Goal: Task Accomplishment & Management: Use online tool/utility

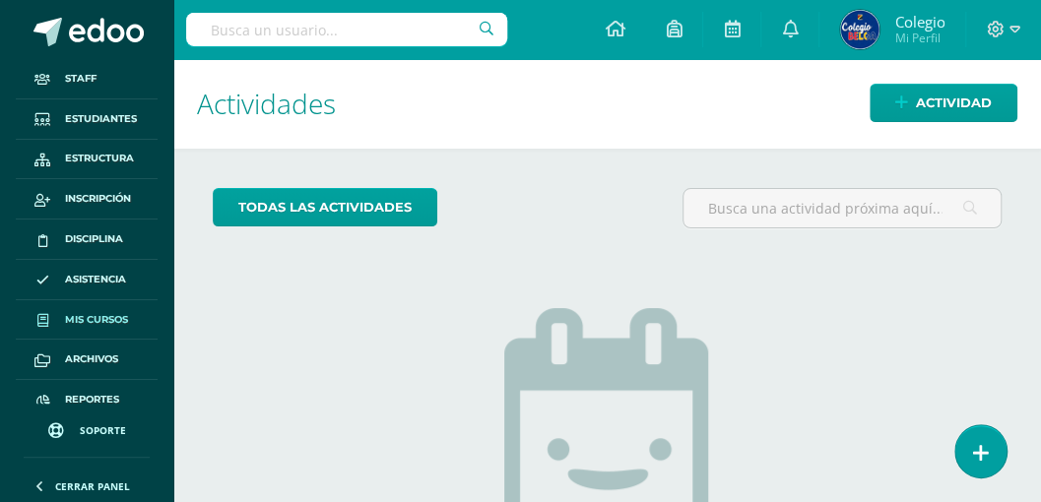
click at [81, 323] on span "Mis cursos" at bounding box center [96, 320] width 63 height 16
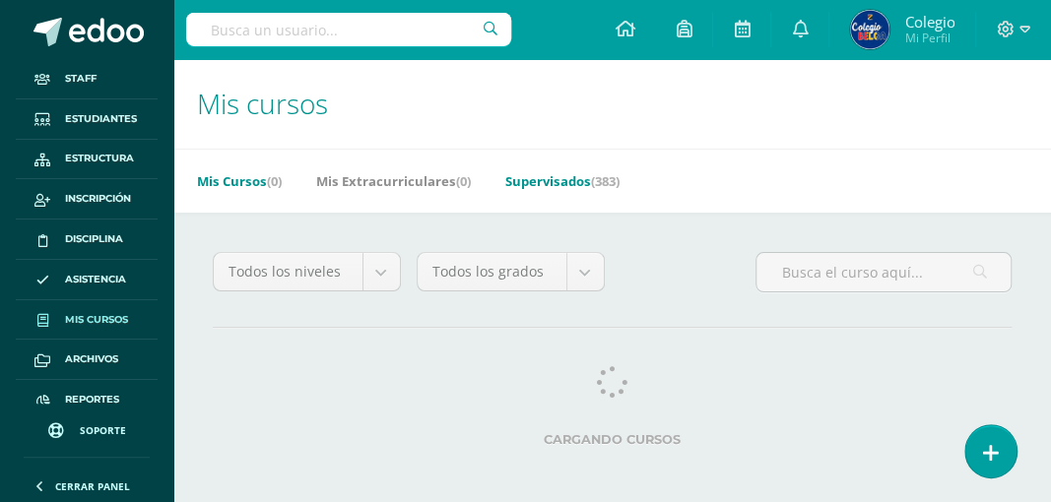
click at [558, 175] on link "Supervisados (383)" at bounding box center [562, 181] width 114 height 32
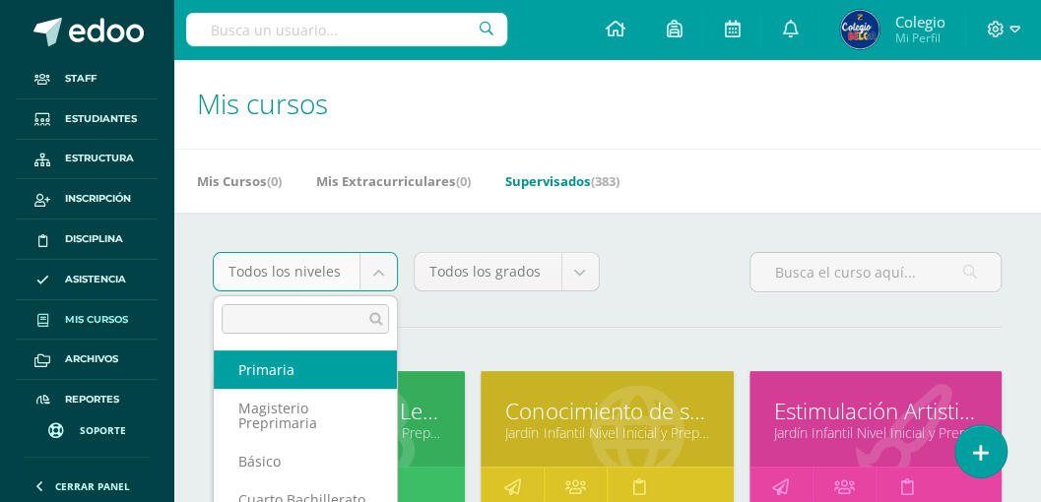
scroll to position [197, 0]
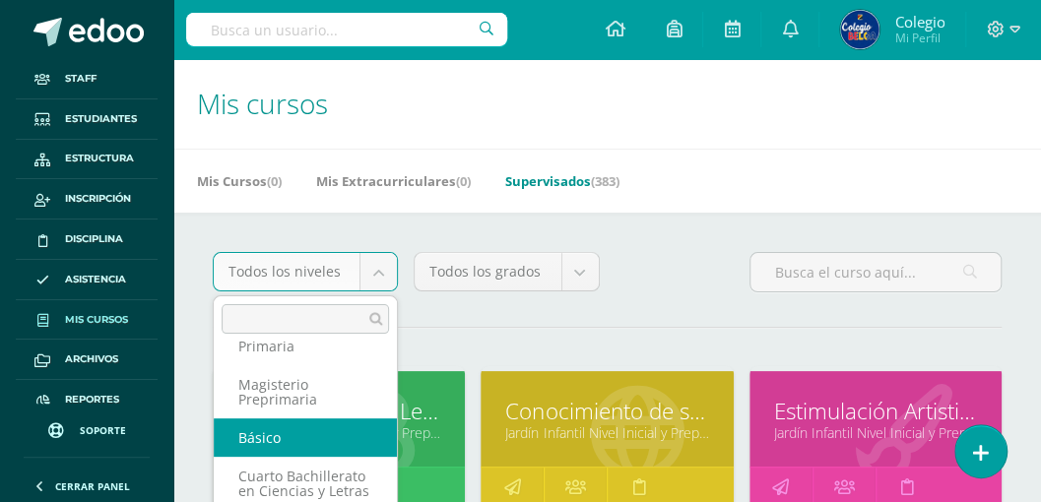
select select "30"
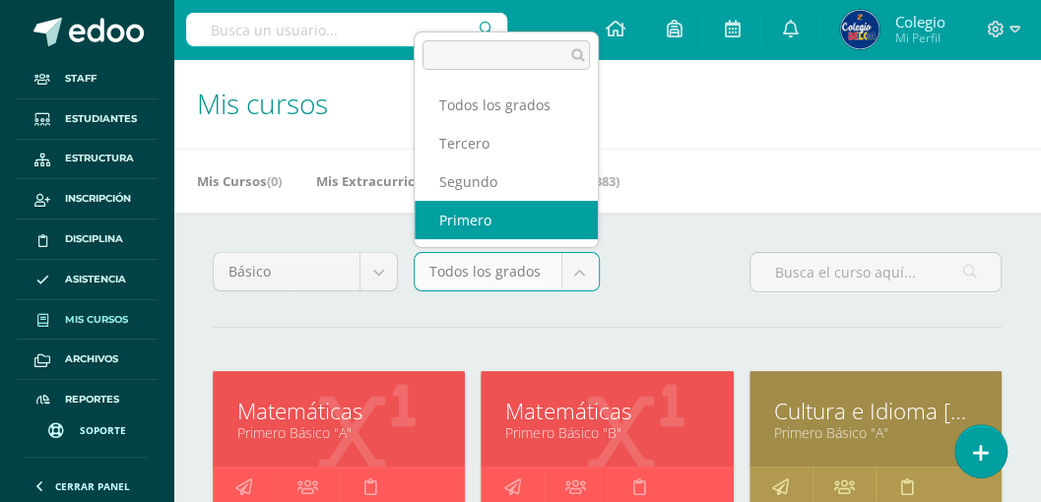
select select "92"
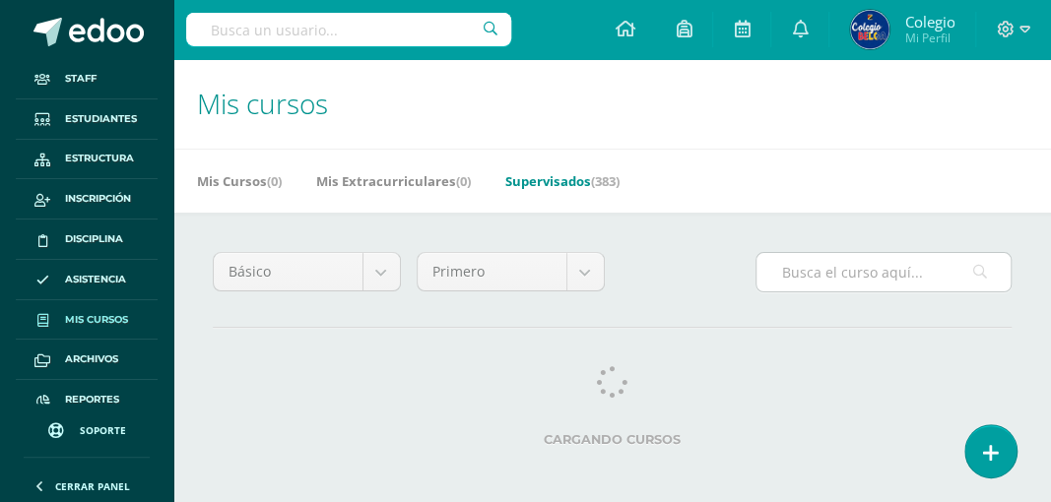
click at [796, 274] on input "text" at bounding box center [884, 272] width 254 height 38
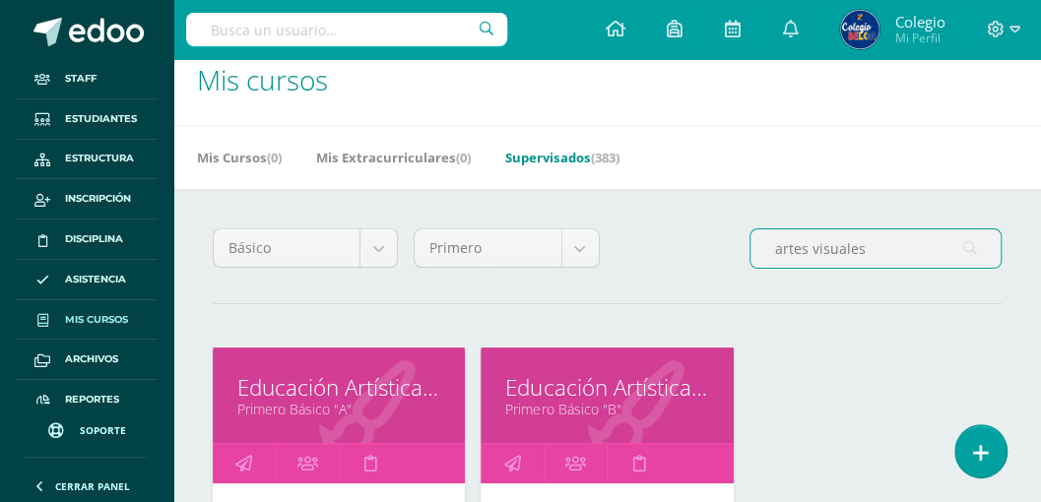
scroll to position [65, 0]
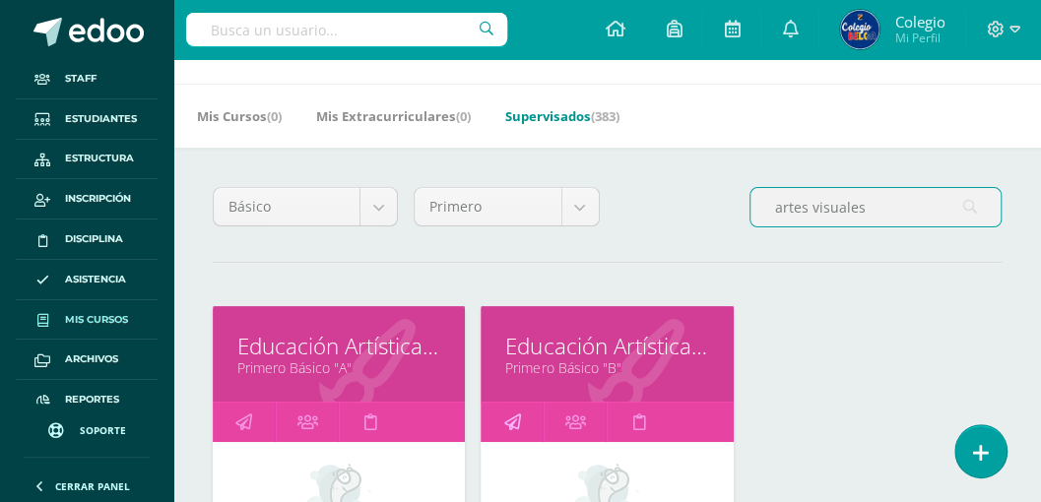
type input "artes visuales"
click at [516, 419] on icon at bounding box center [511, 422] width 17 height 38
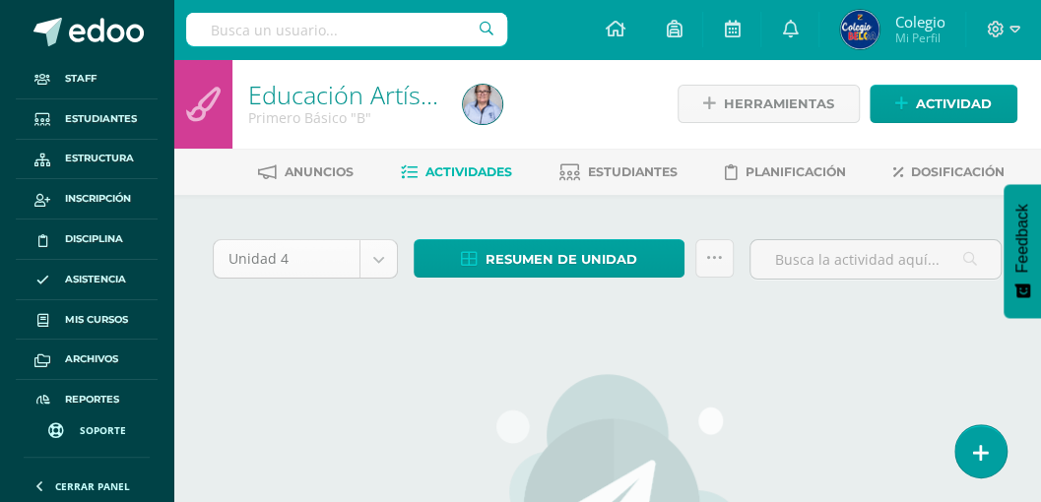
click at [384, 259] on body "Staff Estudiantes Estructura Inscripción Disciplina Asistencia Mis cursos Archi…" at bounding box center [520, 425] width 1041 height 851
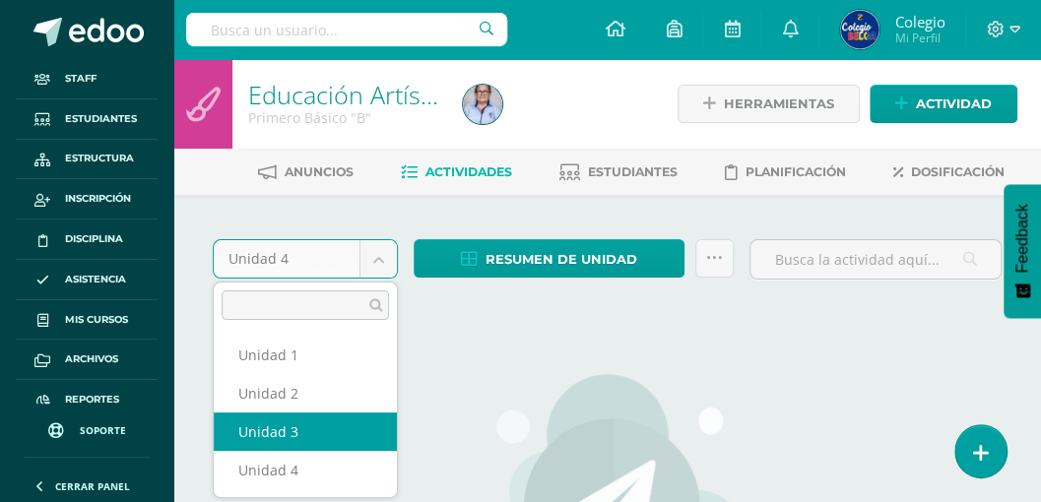
select select "Unidad 3"
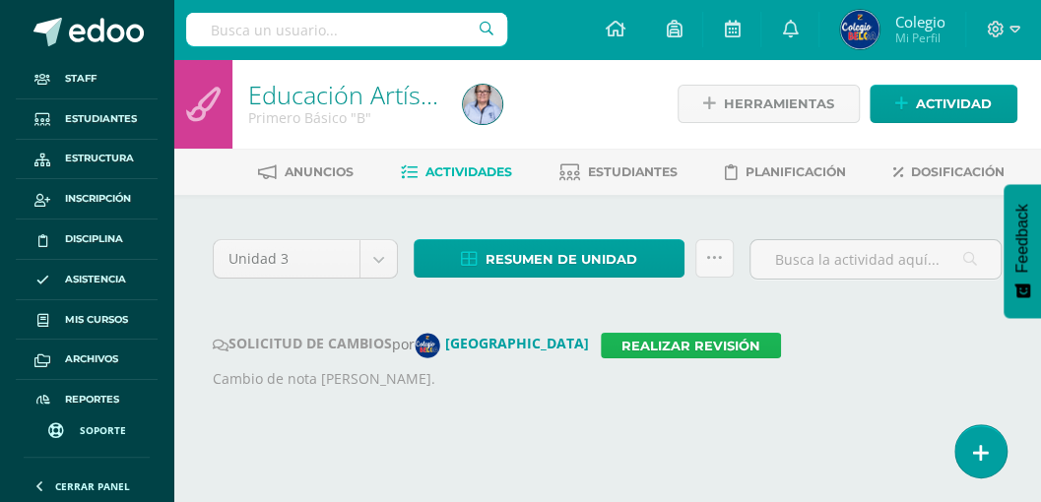
click at [625, 343] on link "Realizar revisión" at bounding box center [691, 346] width 180 height 26
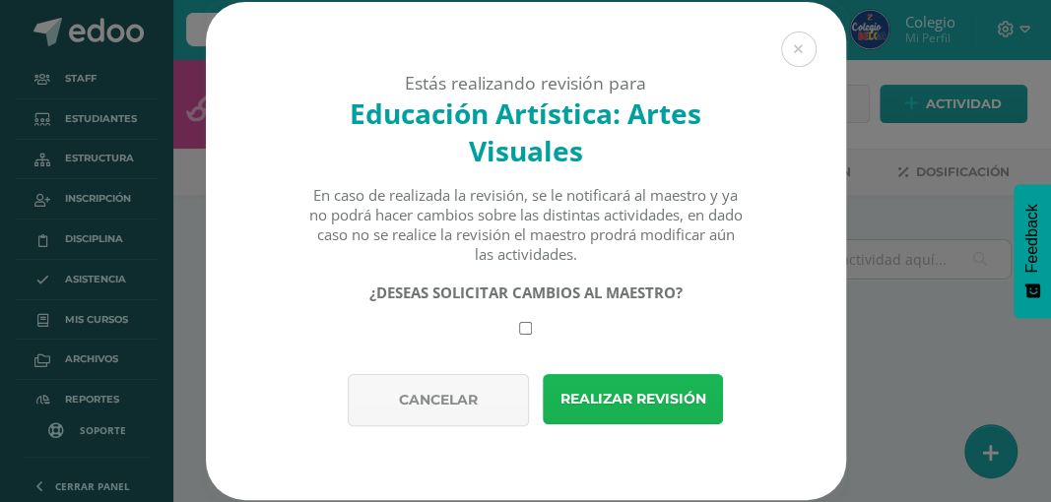
click at [621, 406] on button "Realizar revisión" at bounding box center [633, 399] width 180 height 50
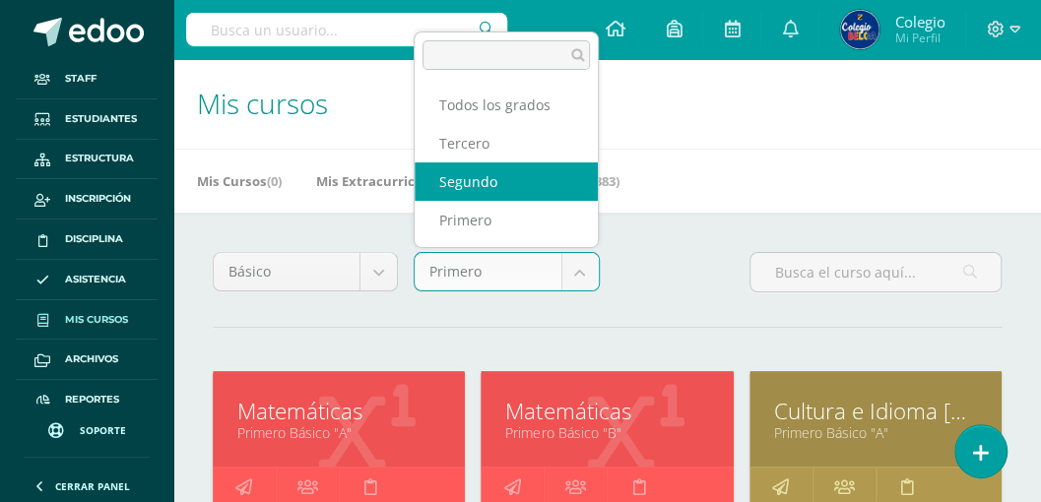
select select "93"
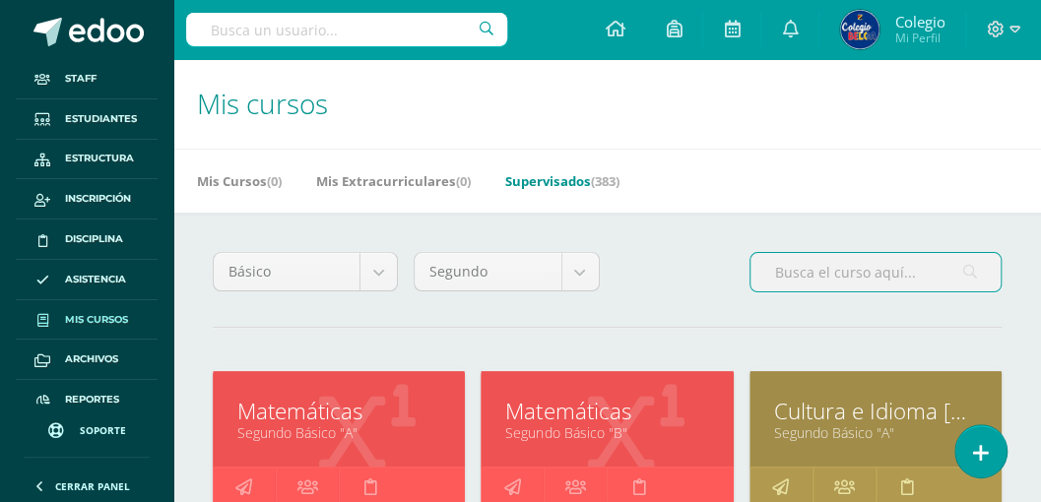
click at [782, 274] on input "text" at bounding box center [876, 272] width 250 height 38
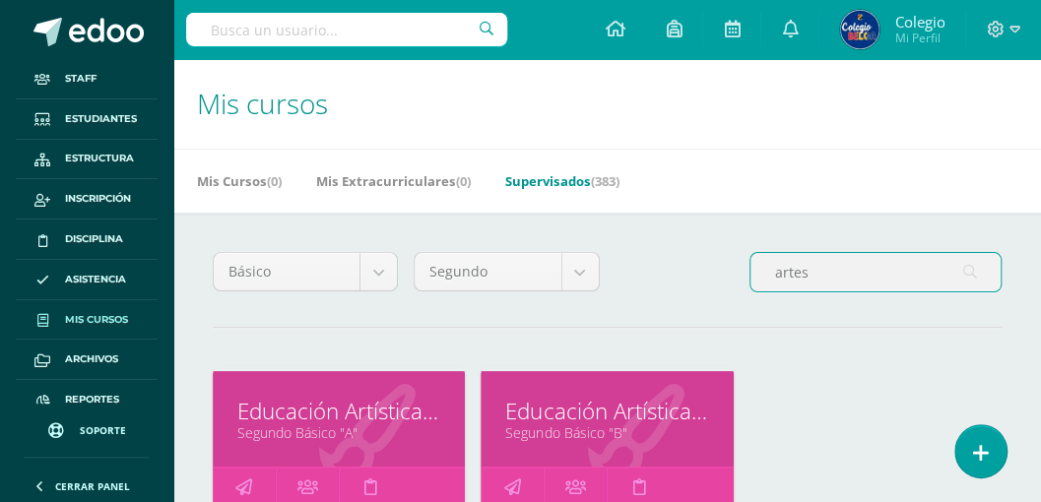
scroll to position [65, 0]
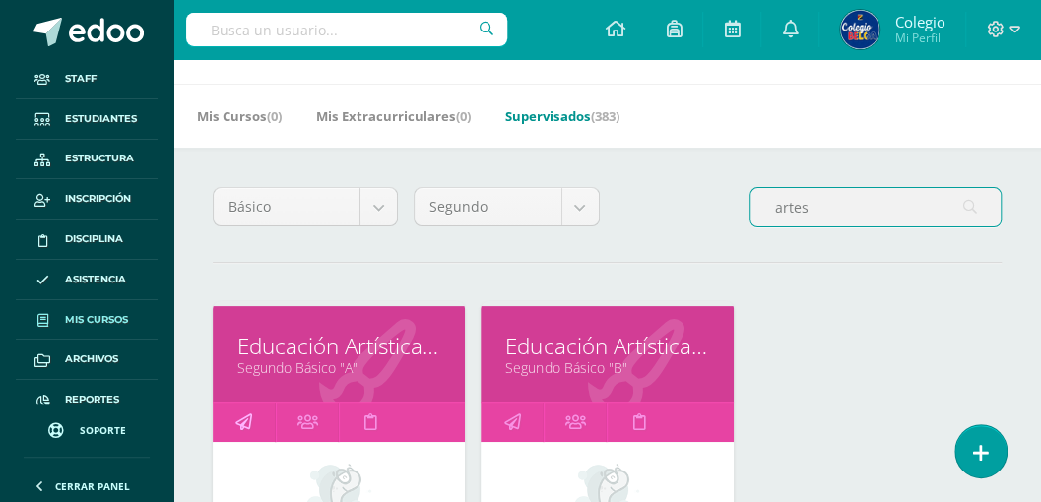
type input "artes"
click at [244, 416] on icon at bounding box center [243, 422] width 17 height 38
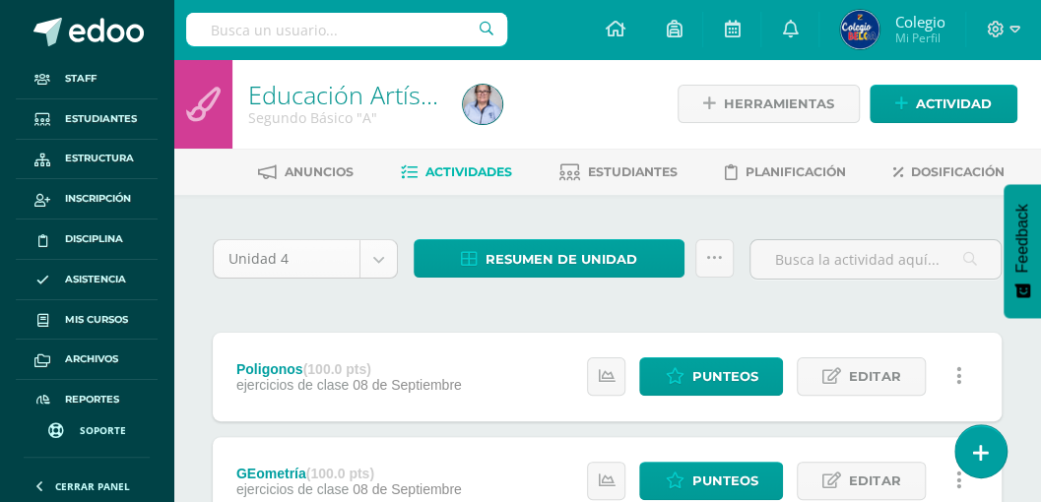
click at [378, 254] on body "Staff Estudiantes Estructura Inscripción Disciplina Asistencia Mis cursos Archi…" at bounding box center [520, 433] width 1041 height 866
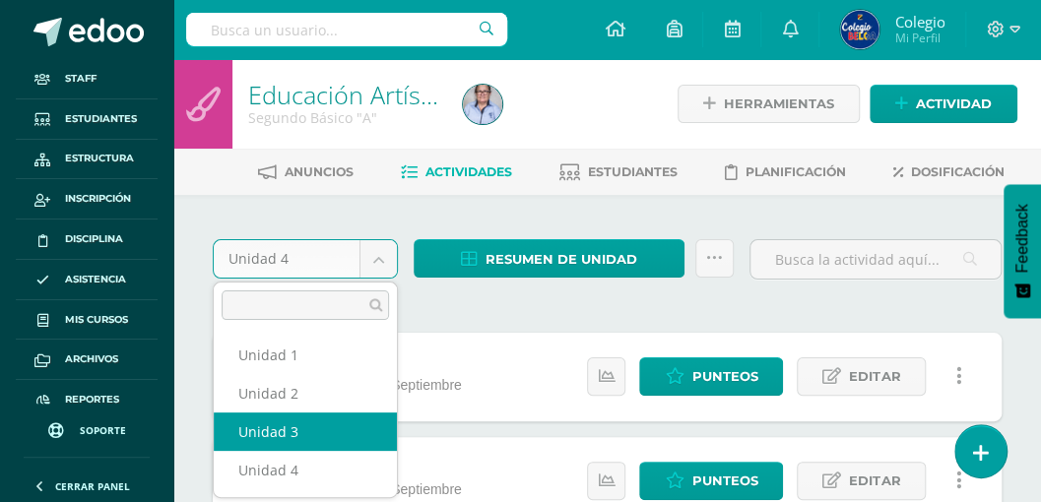
select select "Unidad 3"
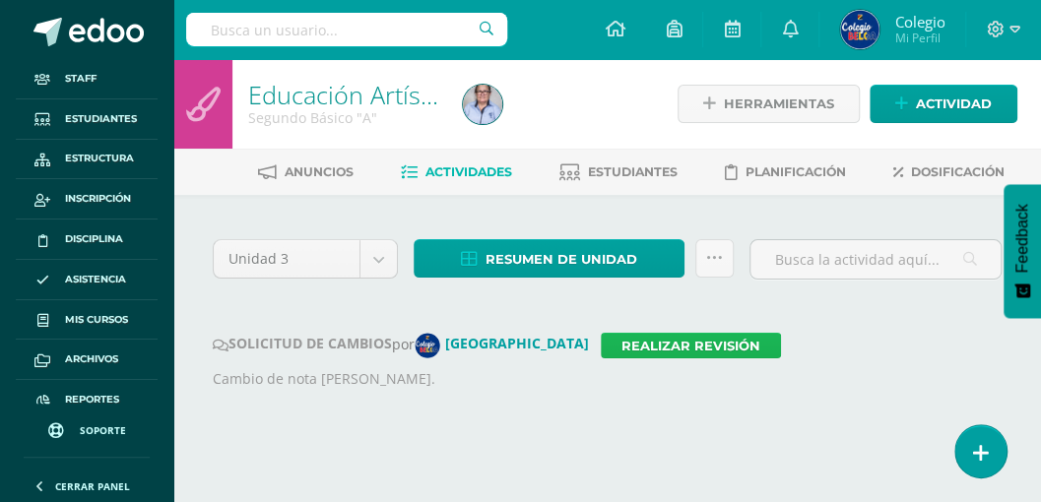
click at [604, 345] on link "Realizar revisión" at bounding box center [691, 346] width 180 height 26
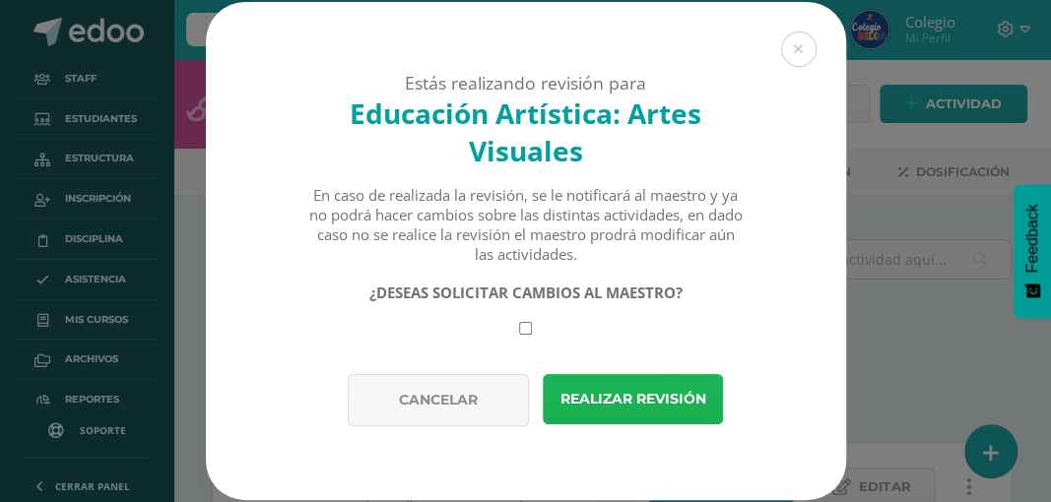
click at [588, 410] on button "Realizar revisión" at bounding box center [633, 399] width 180 height 50
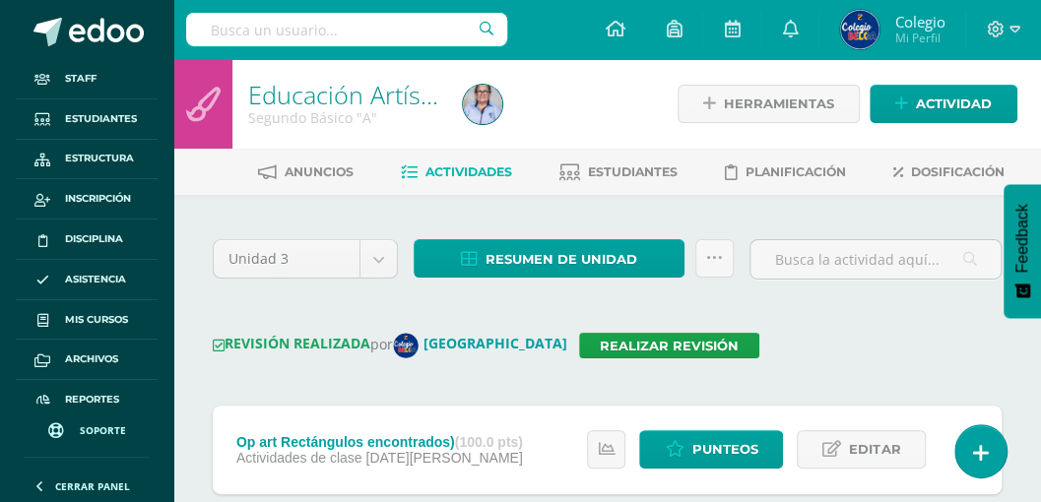
click at [364, 26] on input "text" at bounding box center [346, 29] width 321 height 33
type input "soto cano"
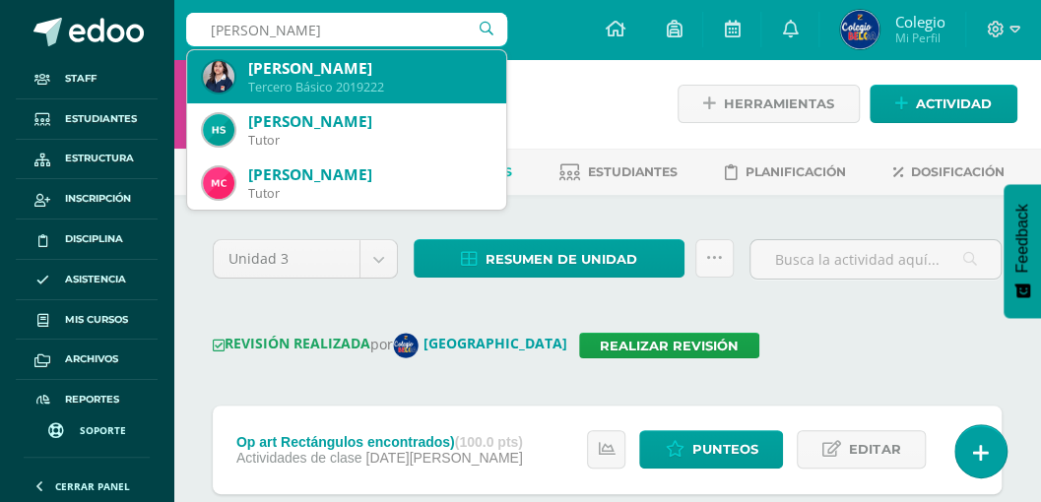
click at [372, 83] on div "Tercero Básico 2019222" at bounding box center [369, 87] width 242 height 17
